Goal: Browse casually

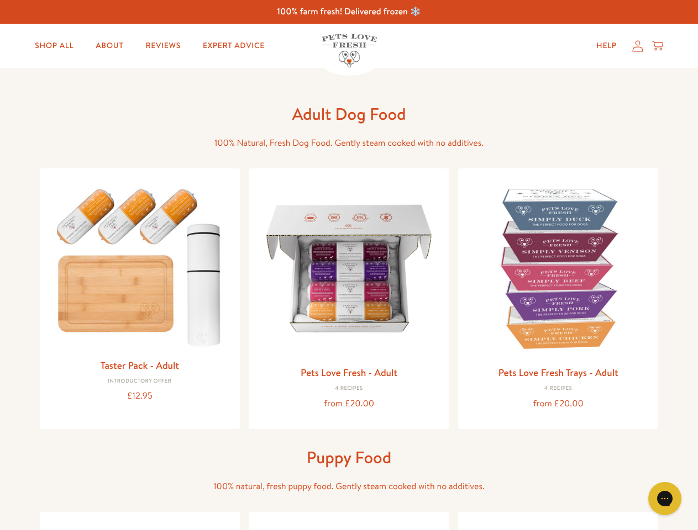
click at [665, 499] on icon "Gorgias live chat" at bounding box center [664, 498] width 10 height 10
